Goal: Information Seeking & Learning: Learn about a topic

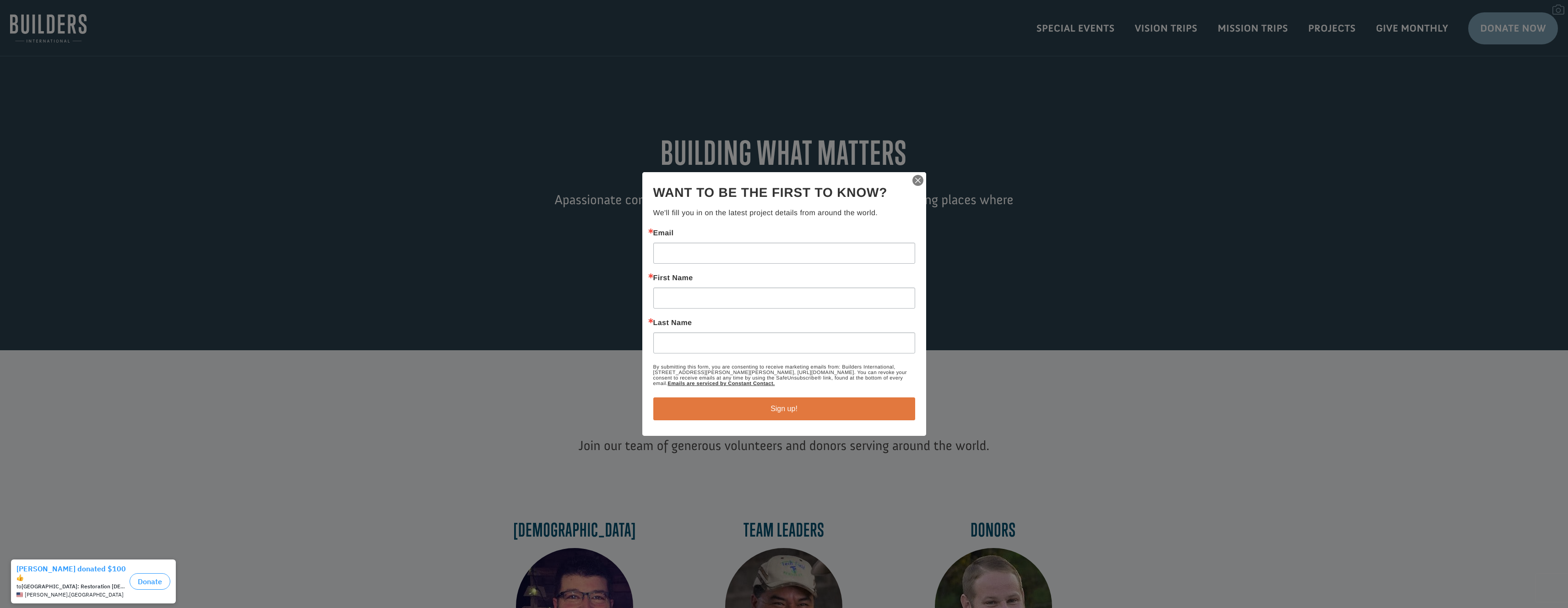
click at [915, 181] on img "button" at bounding box center [918, 180] width 13 height 13
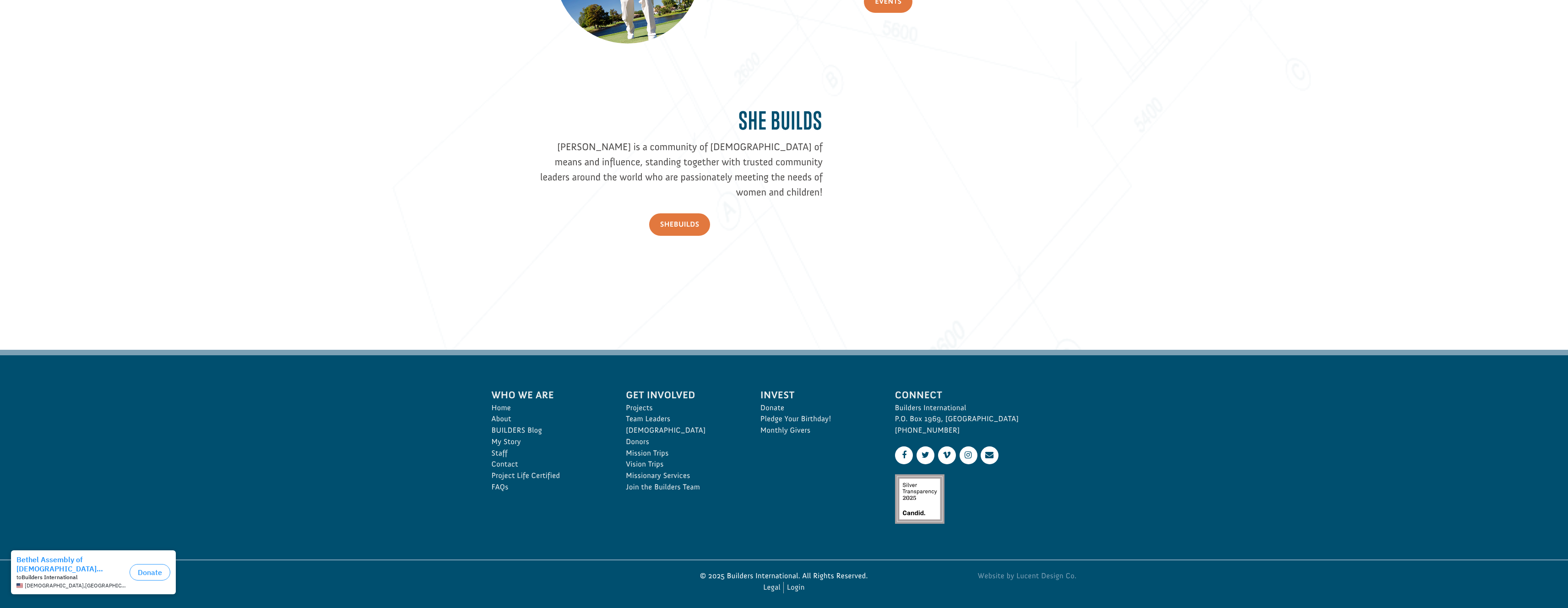
scroll to position [1419, 0]
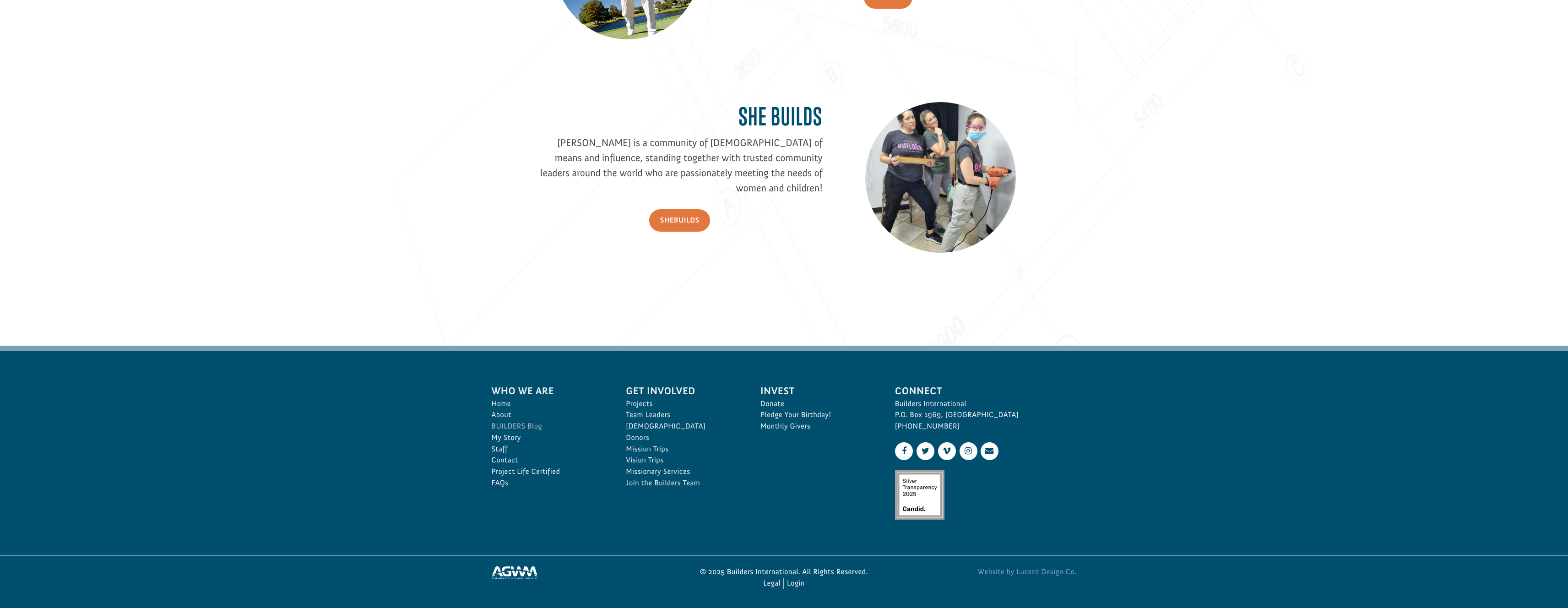
click at [523, 425] on link "BUILDERS Blog" at bounding box center [549, 426] width 114 height 11
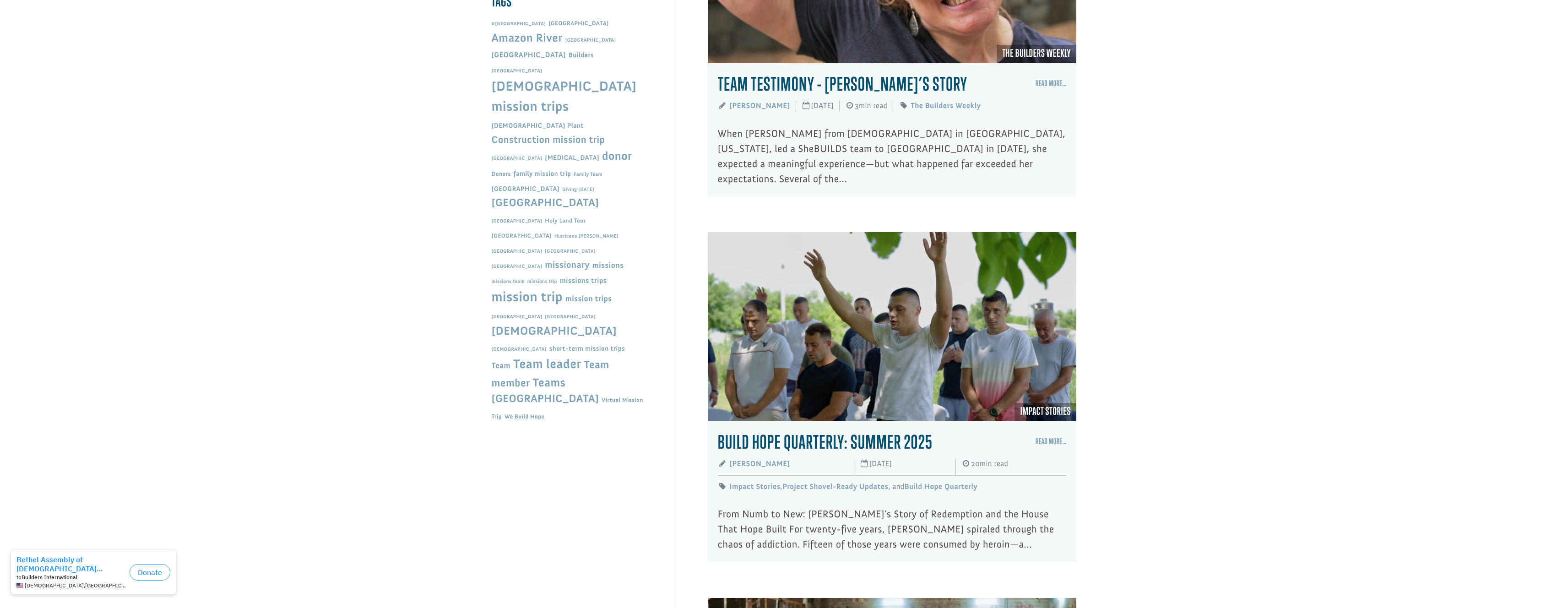
scroll to position [632, 0]
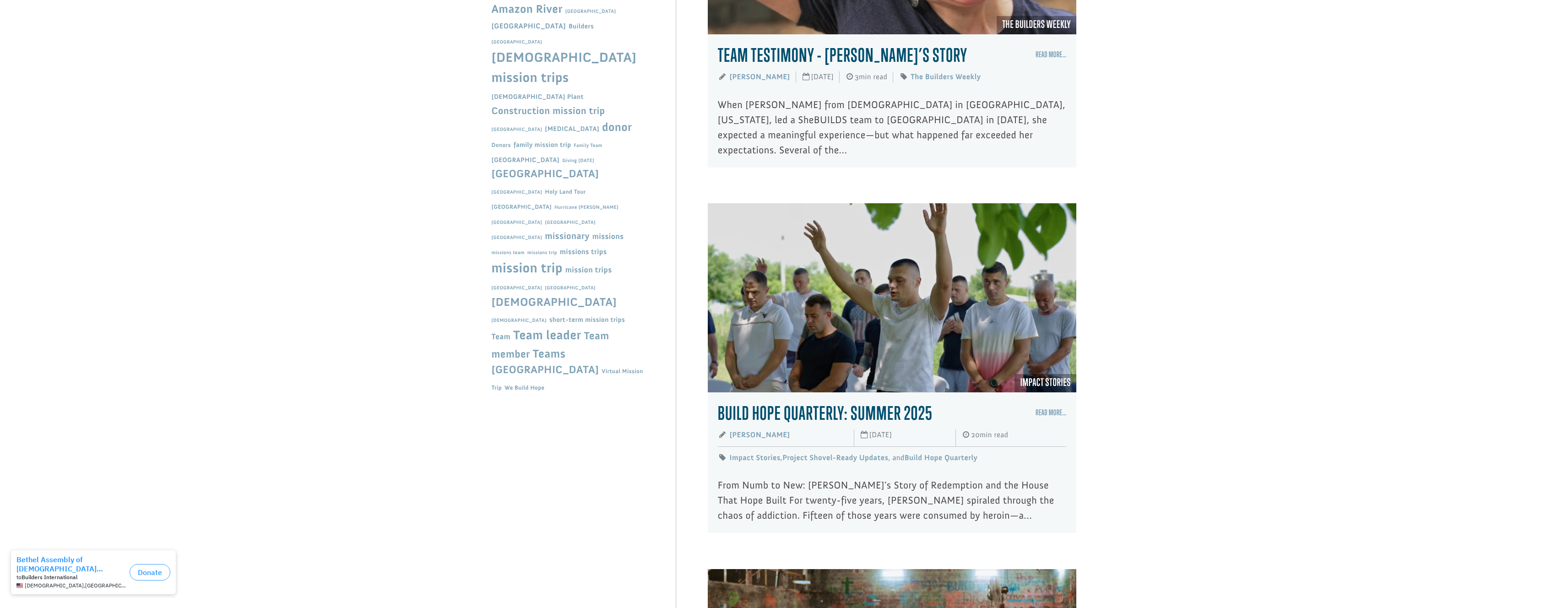
click at [870, 402] on link "Build Hope Quarterly: Summer 2025" at bounding box center [825, 413] width 215 height 22
